Goal: Task Accomplishment & Management: Use online tool/utility

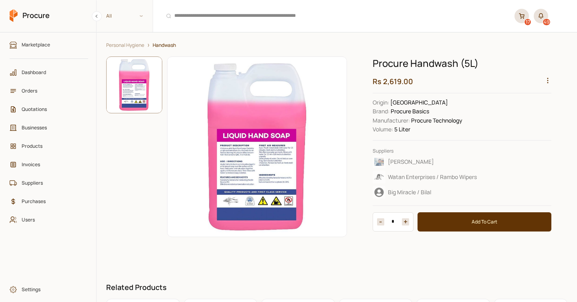
click at [548, 81] on circle "button" at bounding box center [547, 81] width 1 height 1
click at [535, 123] on div "View Sales" at bounding box center [529, 129] width 42 height 12
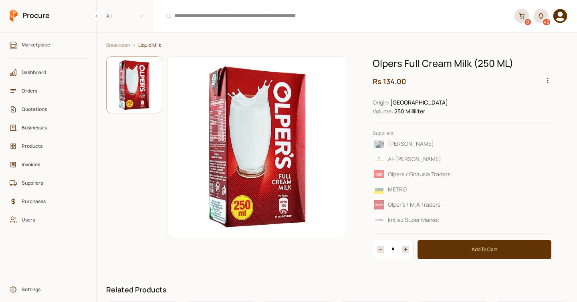
click at [549, 79] on icon "button" at bounding box center [547, 80] width 7 height 7
click at [534, 127] on div "View Sales" at bounding box center [529, 129] width 42 height 12
